Goal: Task Accomplishment & Management: Use online tool/utility

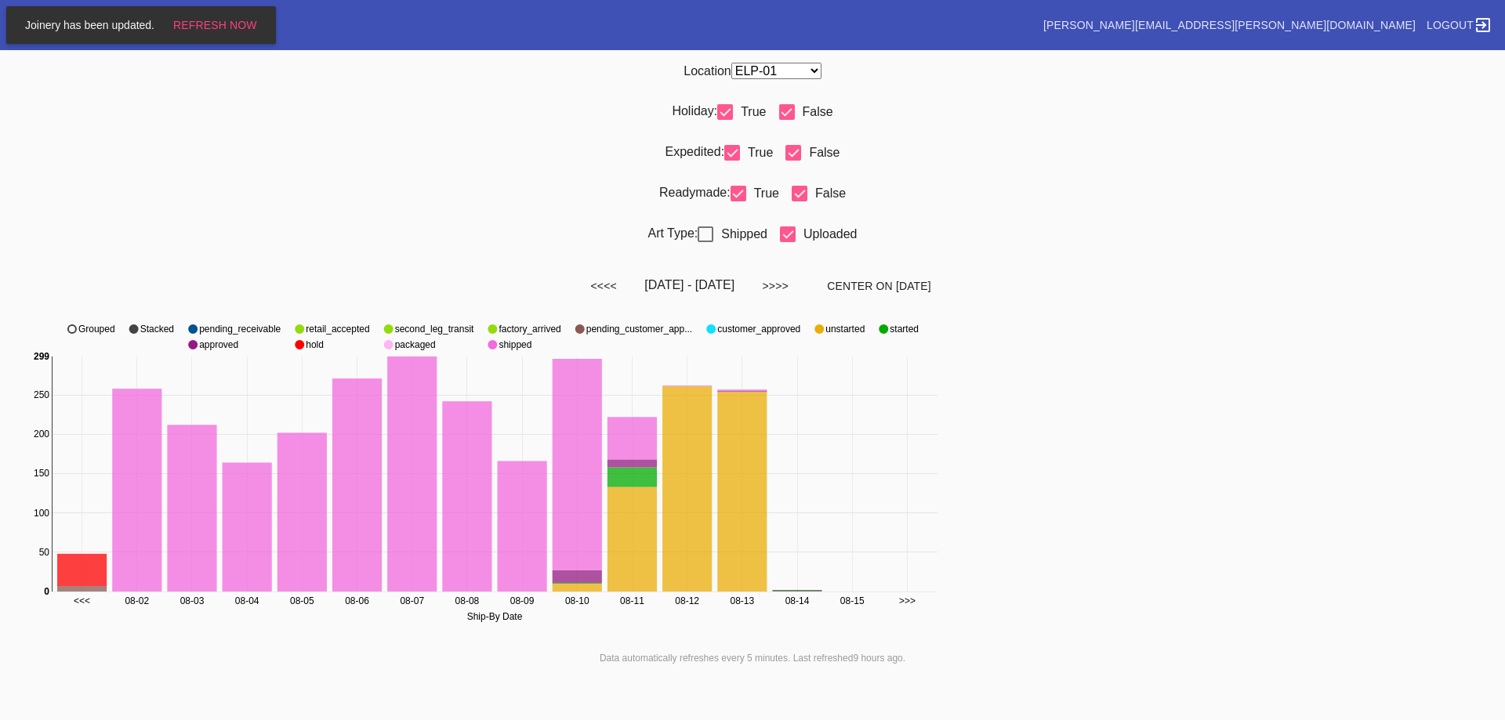
scroll to position [573, 0]
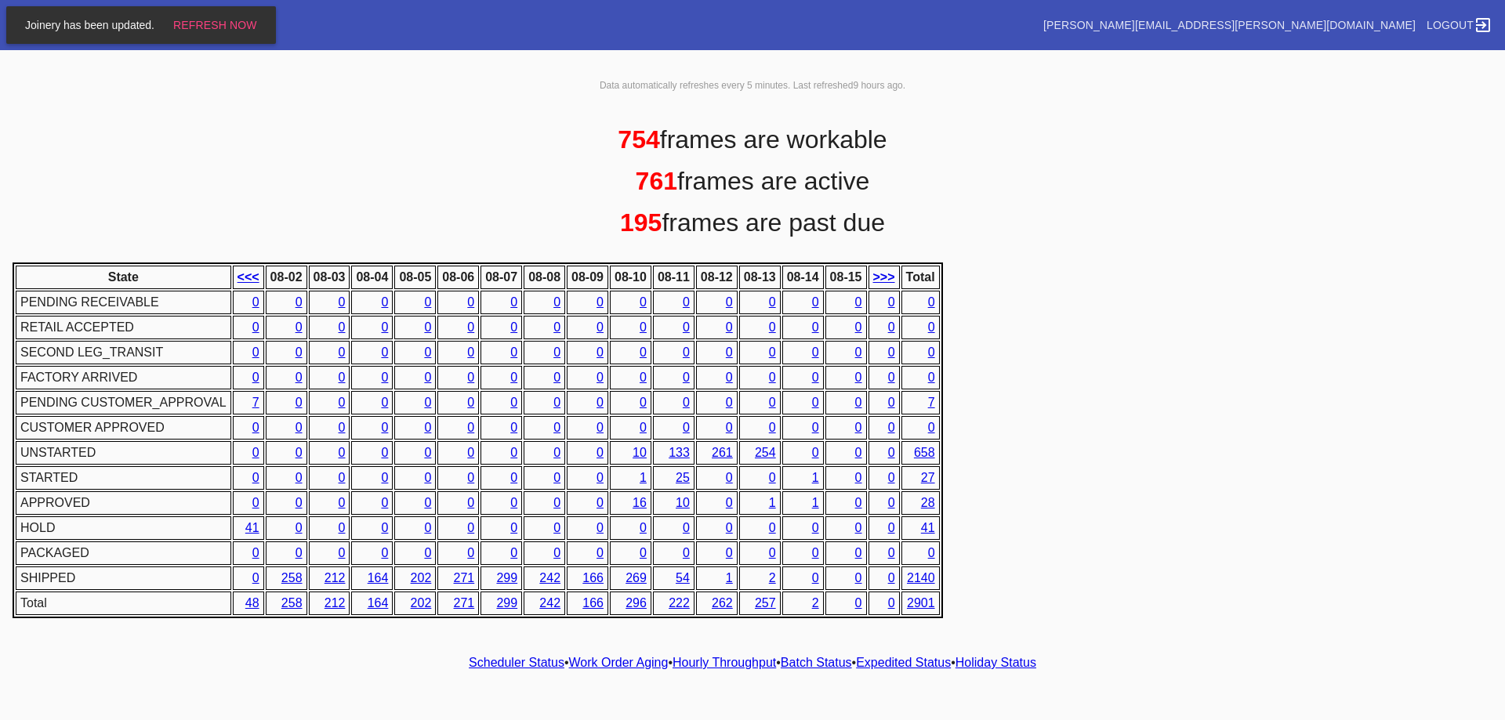
click at [1303, 472] on div "State <<< 08-02 08-03 08-04 08-05 08-06 08-07 08-08 08-09 08-10 08-11 08-12 08-…" at bounding box center [752, 440] width 1492 height 368
click at [224, 37] on button "Refresh Now" at bounding box center [215, 25] width 93 height 28
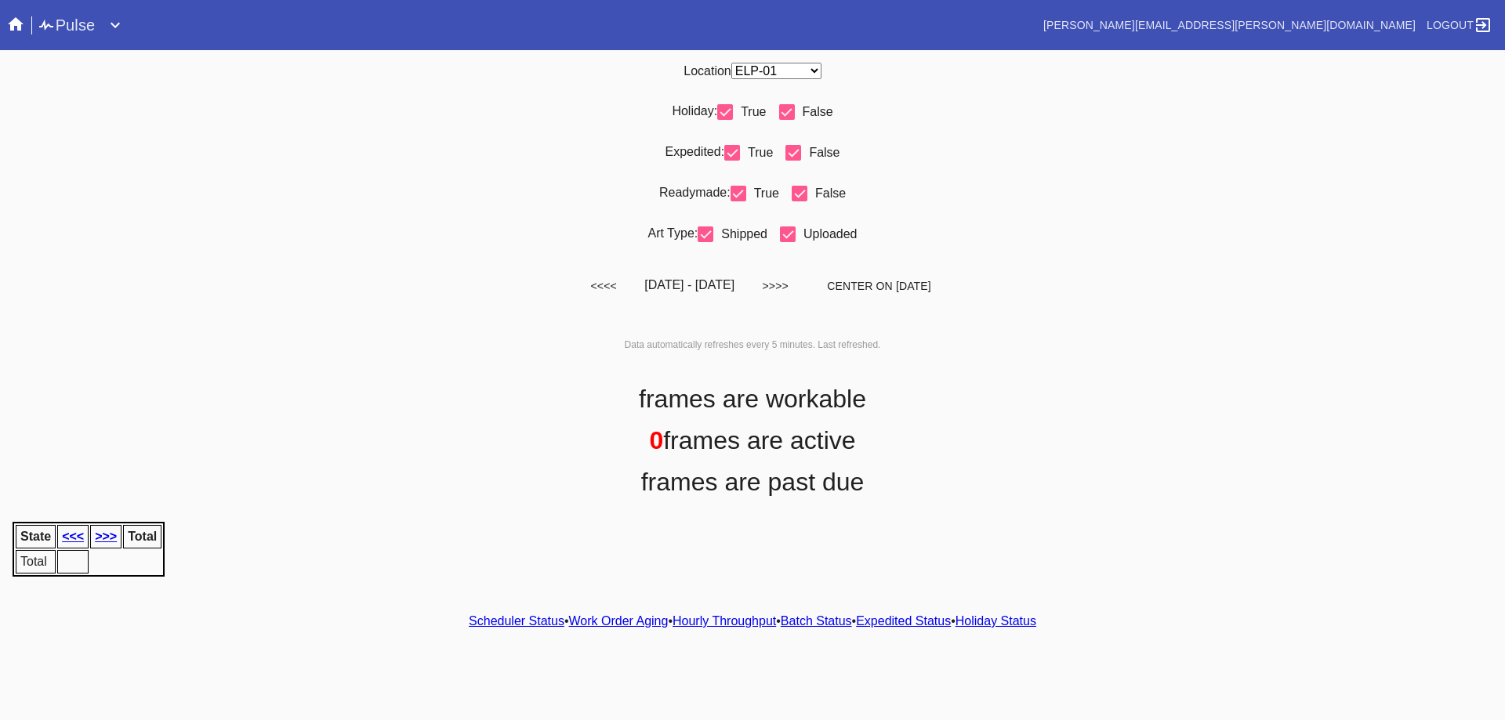
click at [27, 22] on ng-md-icon at bounding box center [15, 25] width 31 height 21
